Goal: Task Accomplishment & Management: Manage account settings

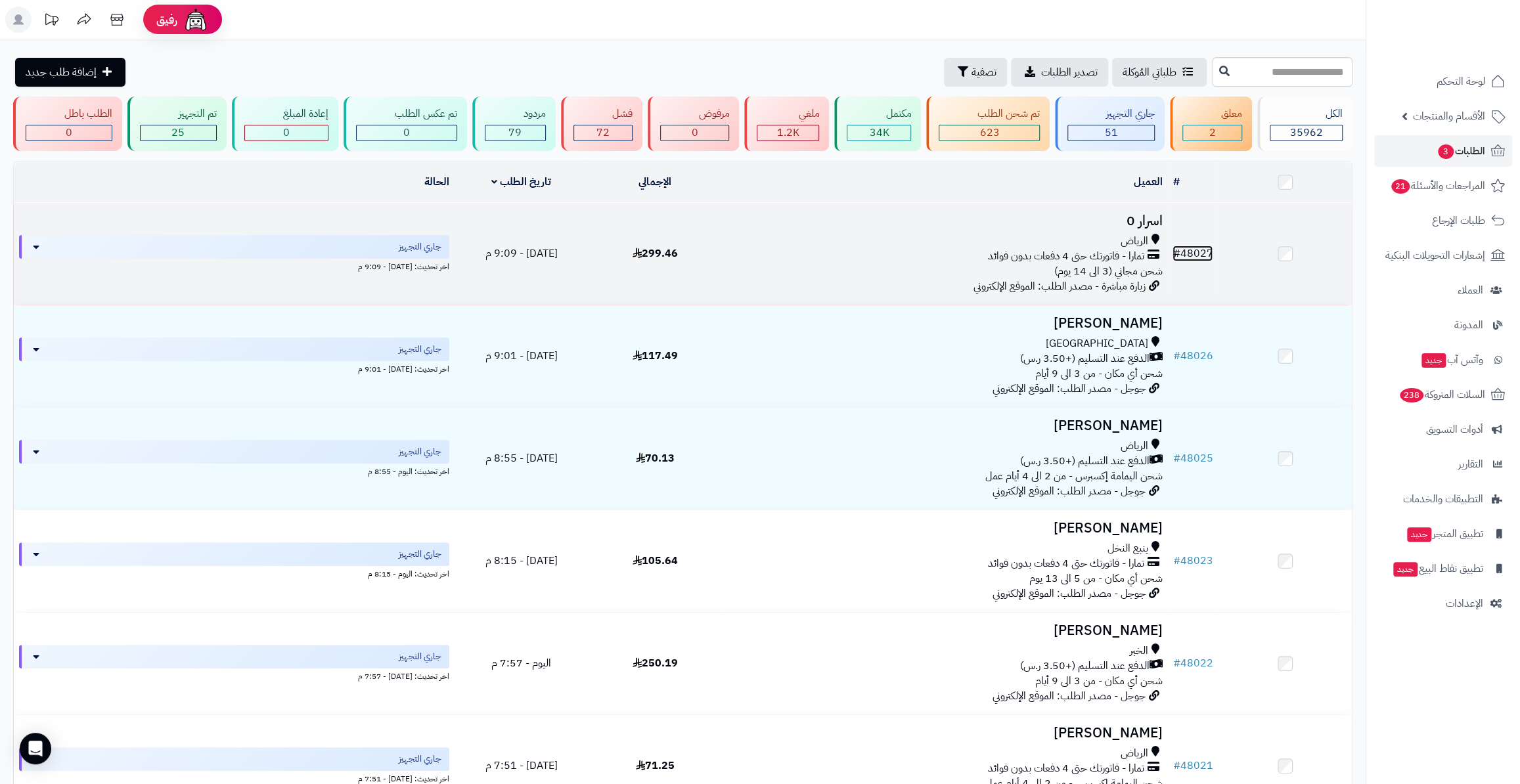
click at [1188, 257] on link "# 48027" at bounding box center [1192, 253] width 40 height 16
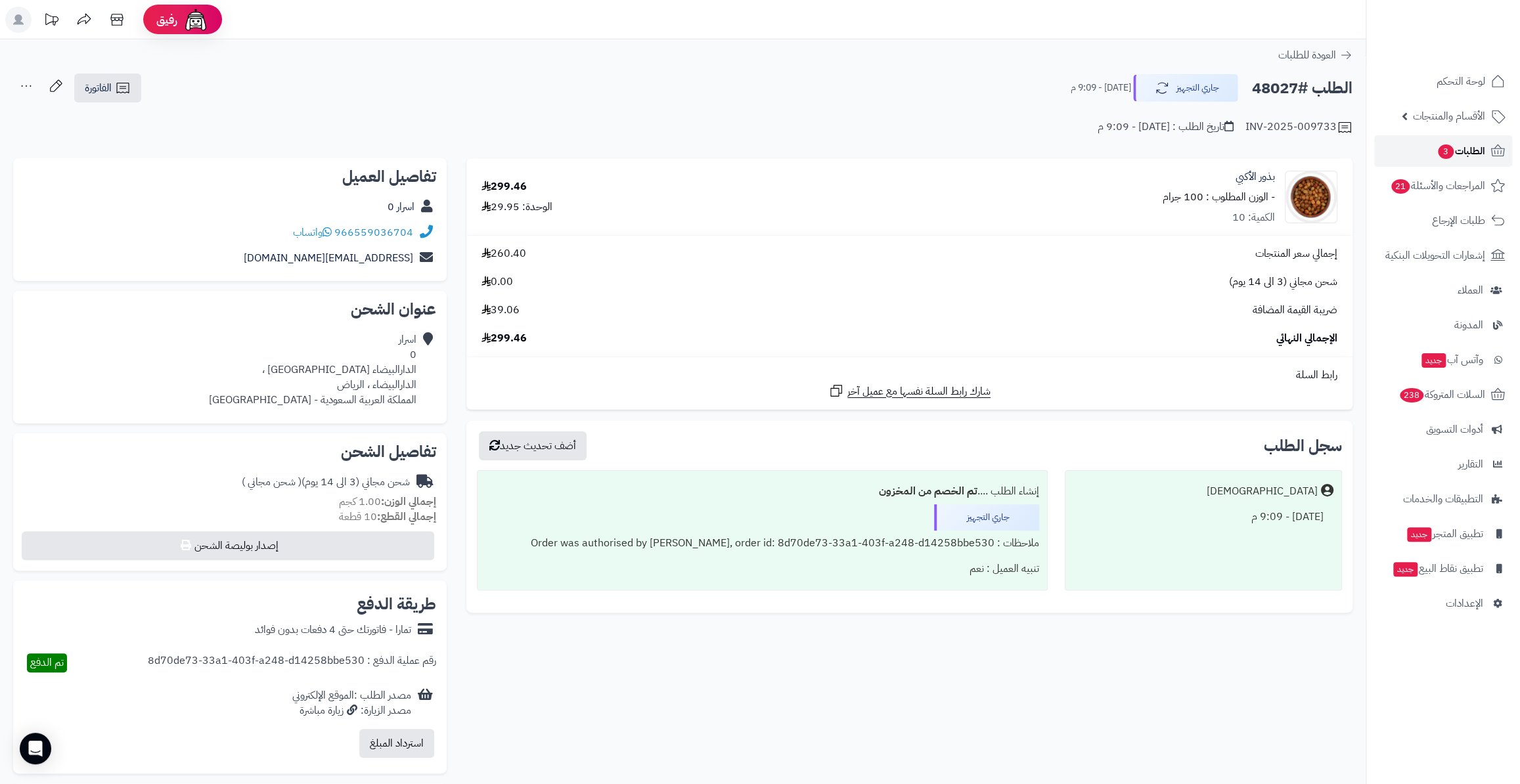
click at [1450, 154] on span "الطلبات 3" at bounding box center [1461, 151] width 49 height 18
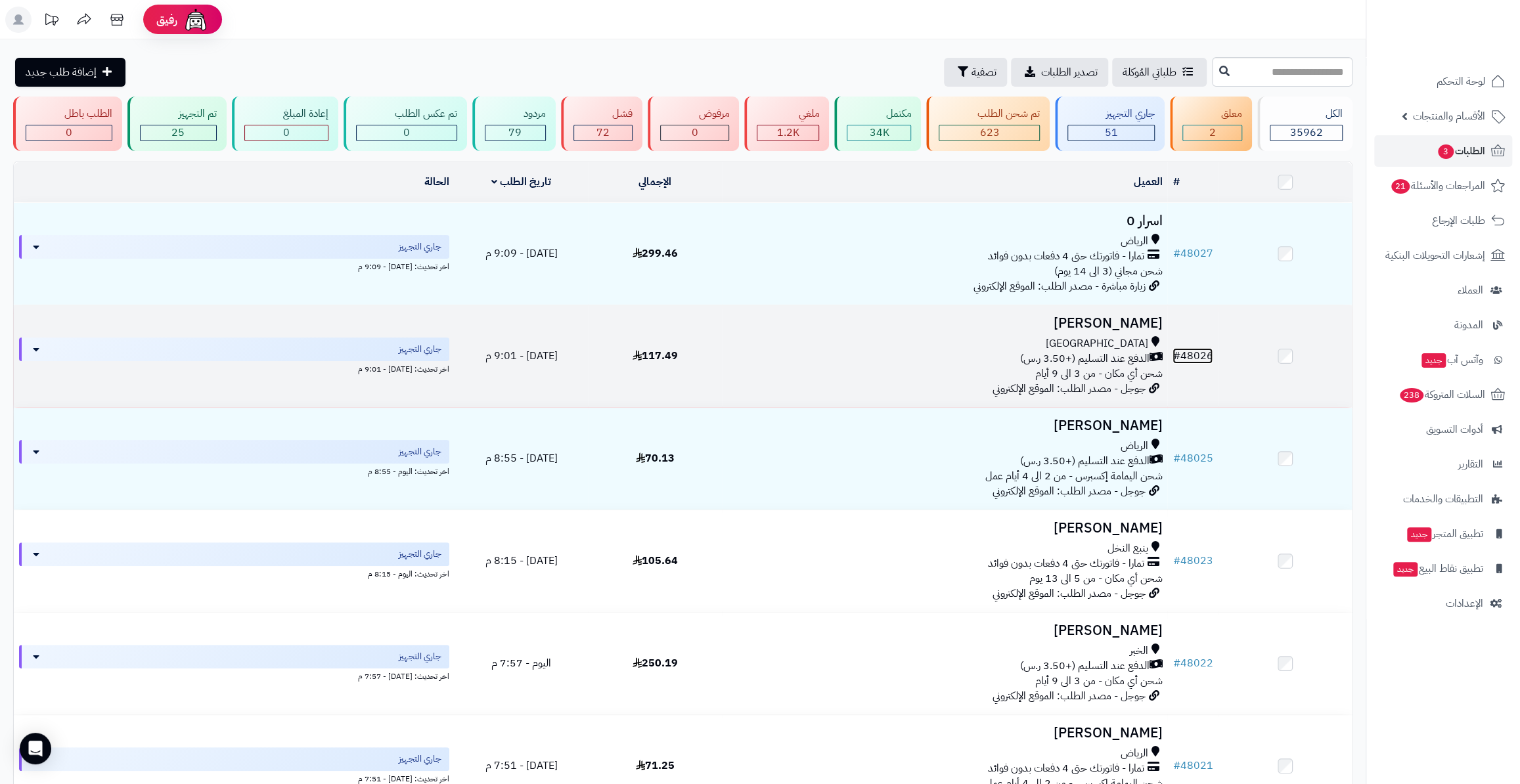
click at [1194, 348] on link "# 48026" at bounding box center [1192, 356] width 40 height 16
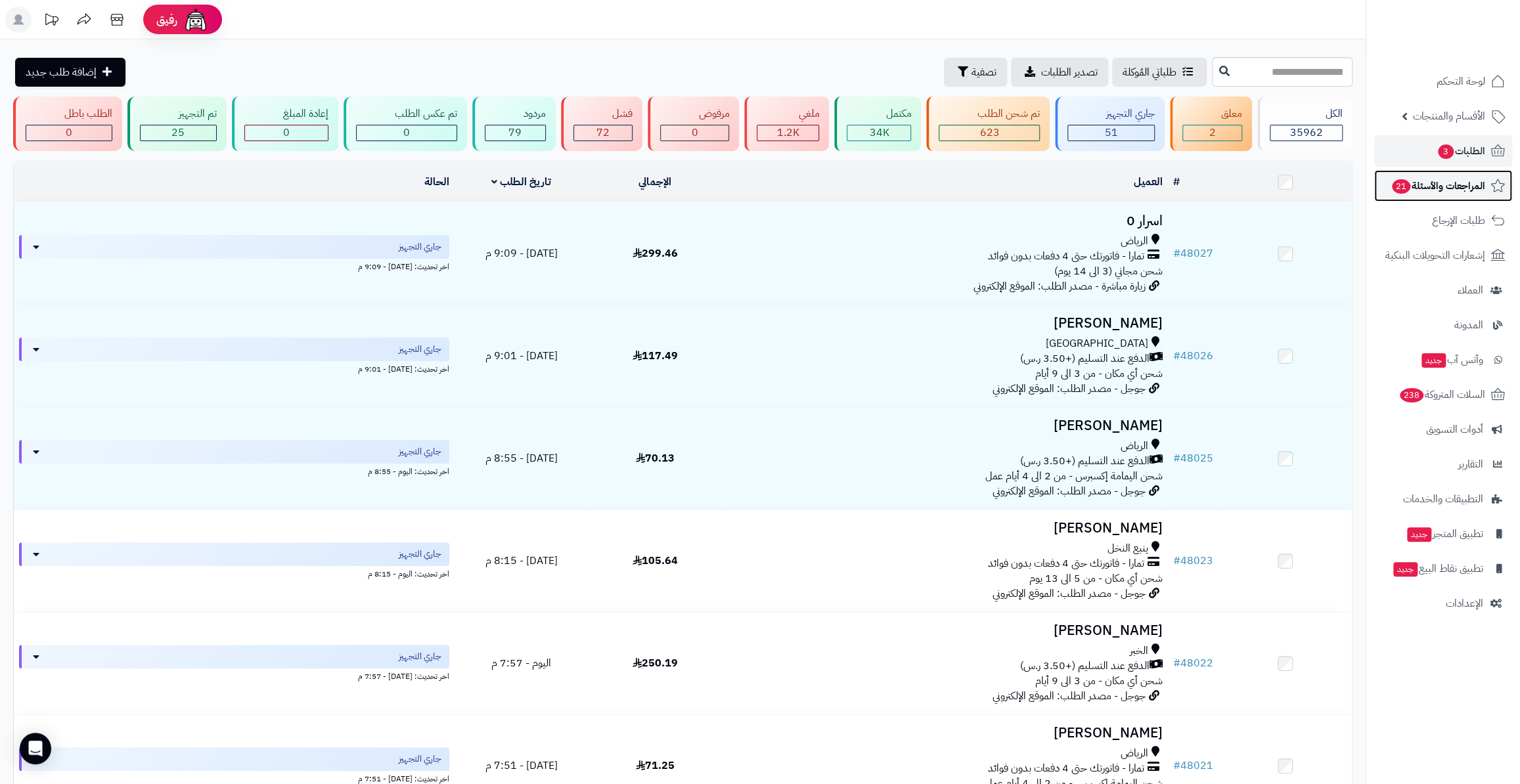
click at [1416, 184] on span "المراجعات والأسئلة 21" at bounding box center [1438, 186] width 95 height 18
